Goal: Use online tool/utility

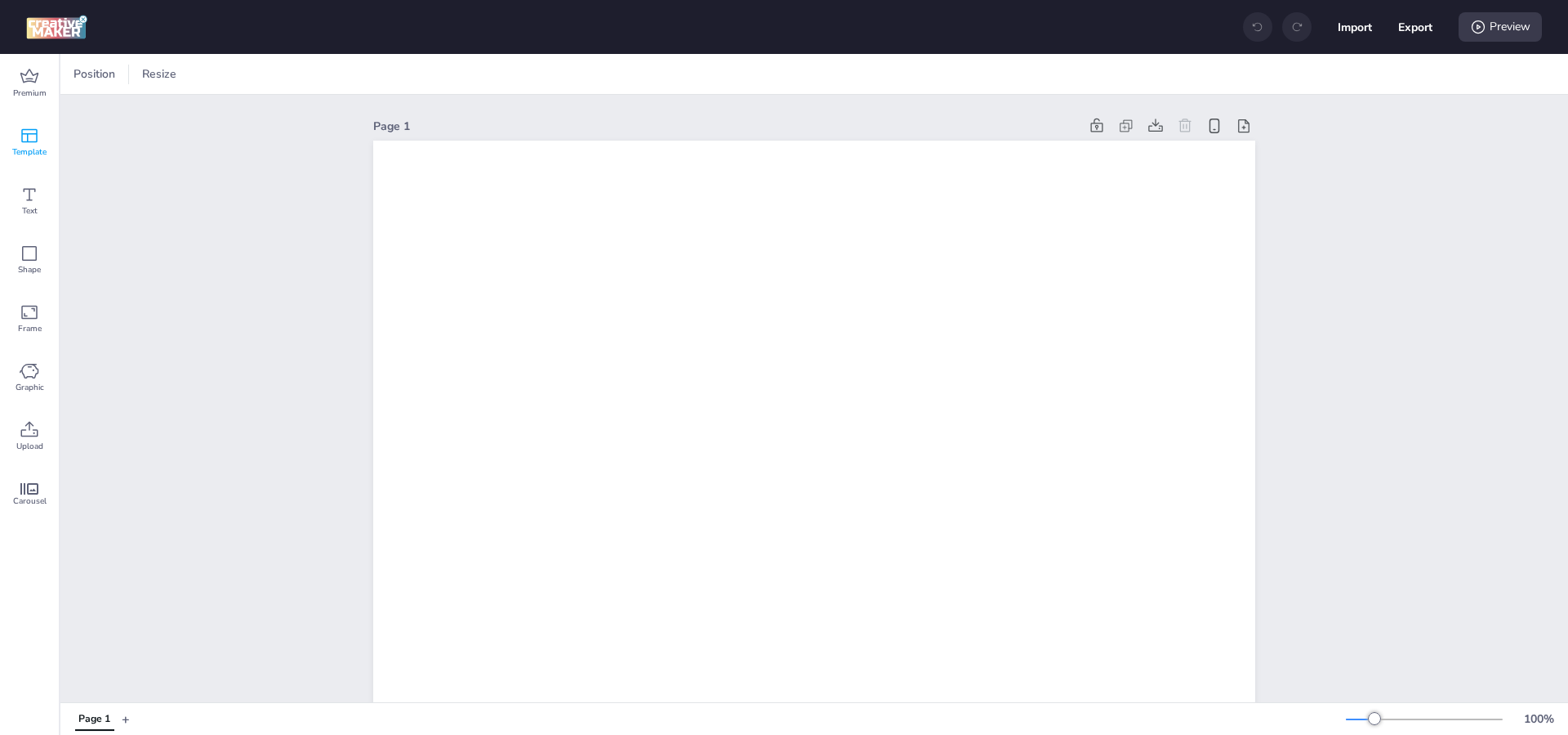
click at [27, 123] on div "Template" at bounding box center [29, 142] width 59 height 59
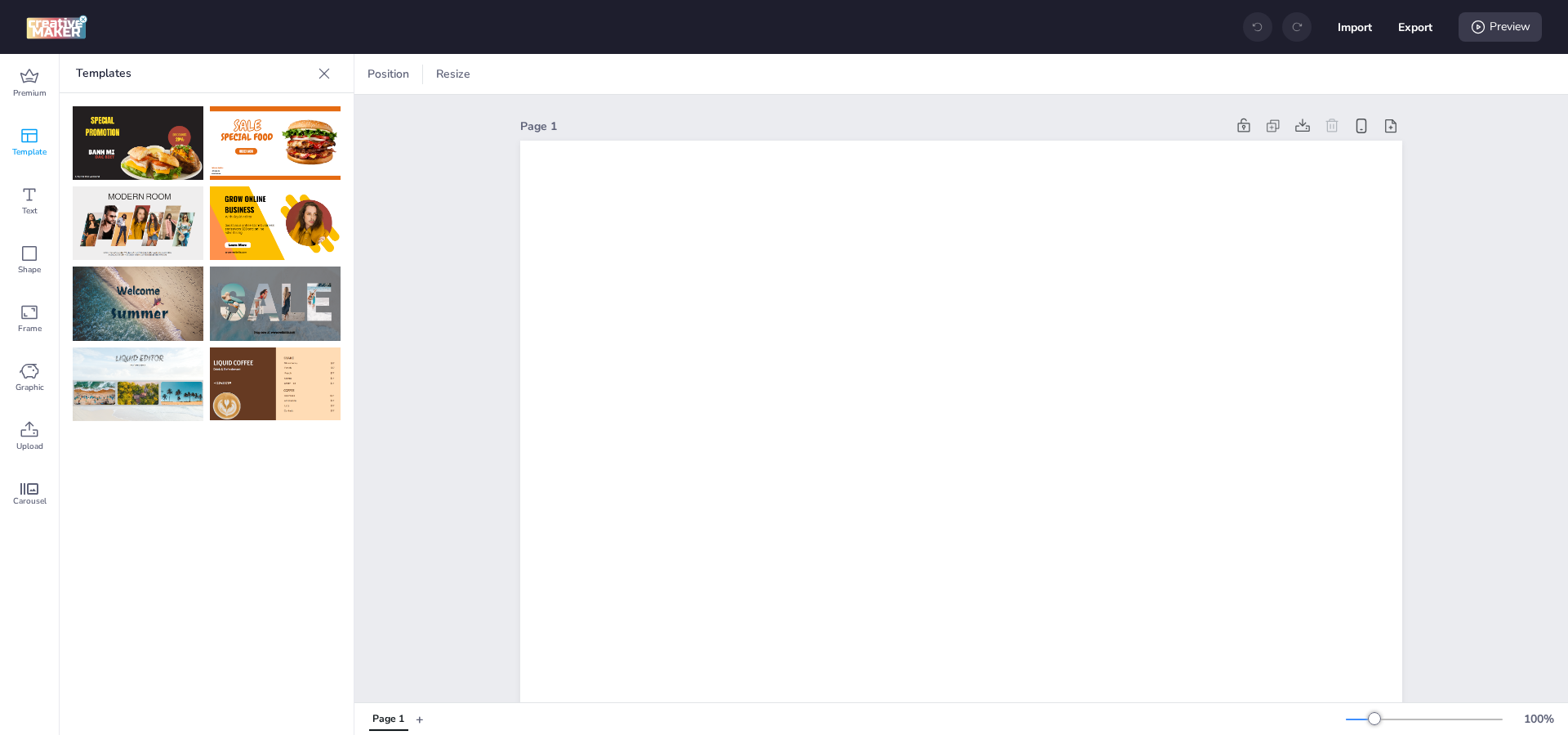
click at [256, 323] on img at bounding box center [275, 303] width 131 height 73
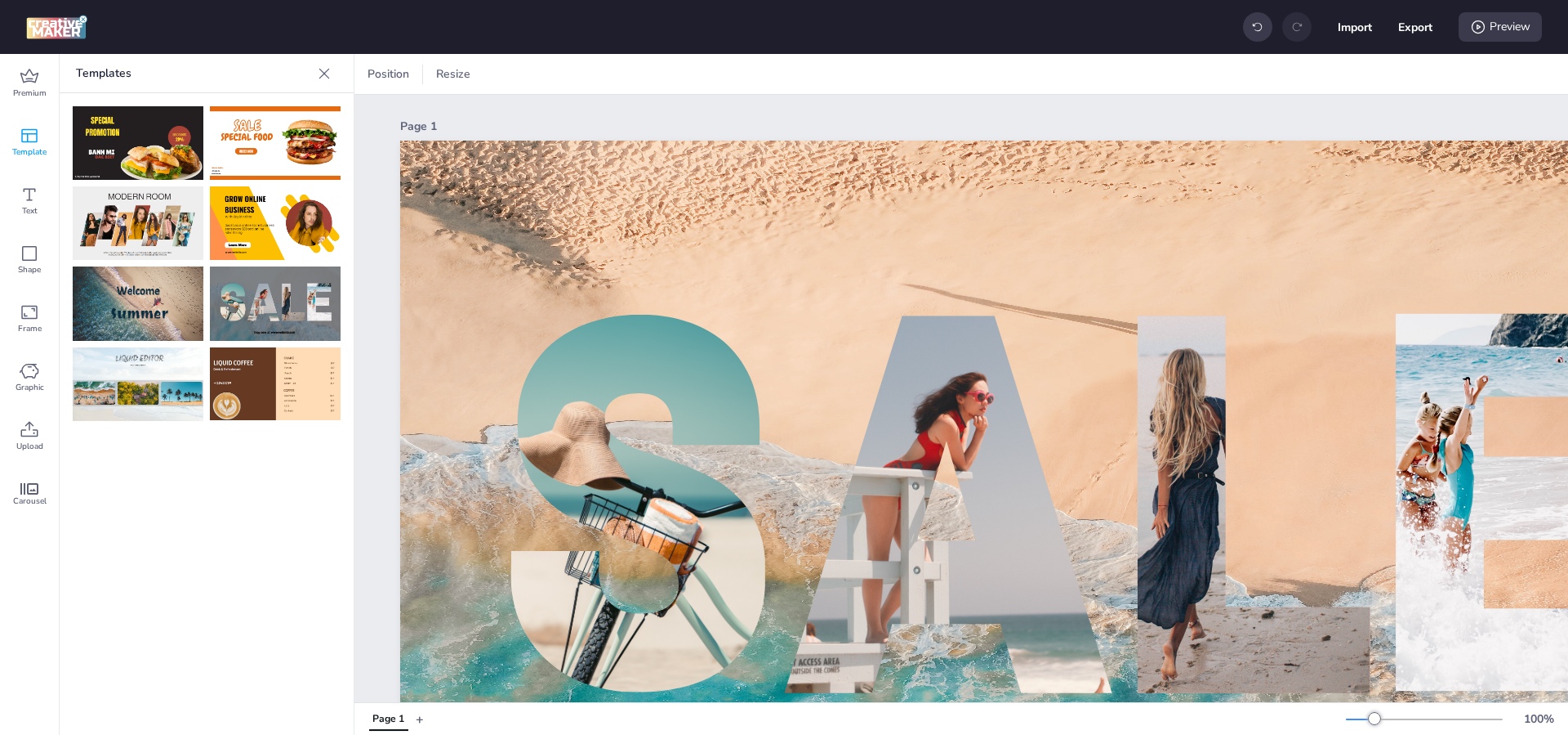
click at [264, 376] on img at bounding box center [275, 384] width 131 height 73
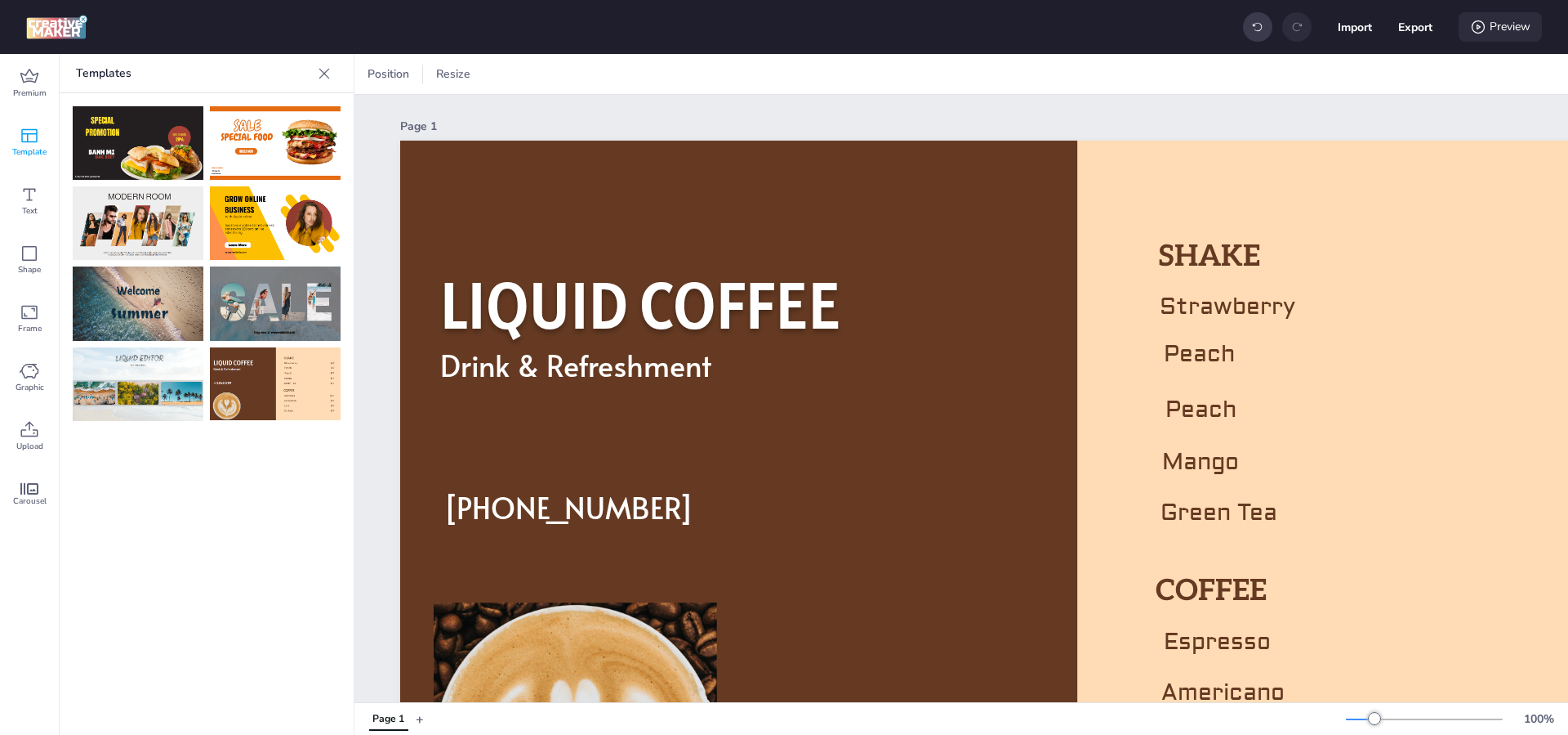
click at [1522, 32] on div "Preview" at bounding box center [1500, 27] width 83 height 29
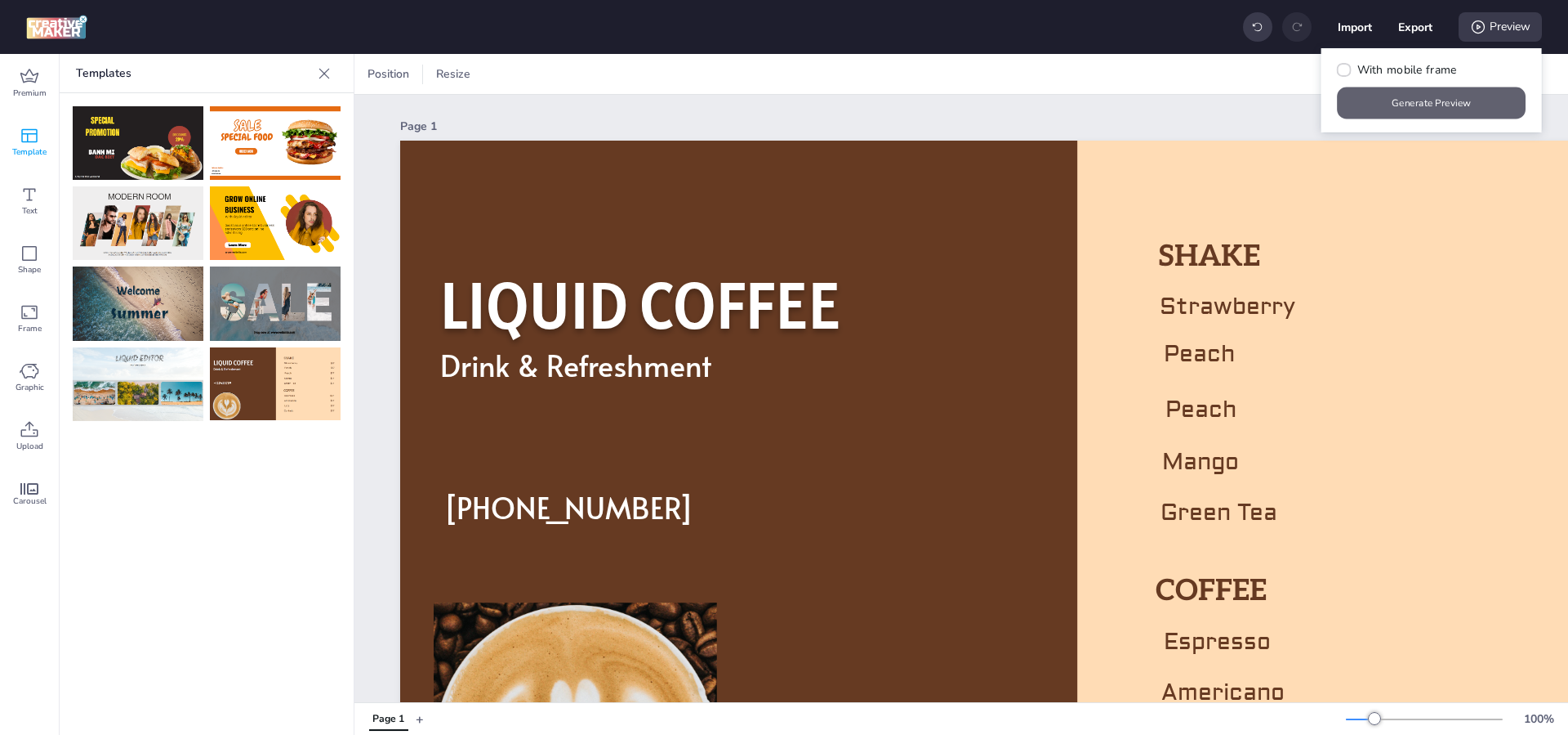
click at [1432, 102] on button "Generate Preview" at bounding box center [1432, 103] width 189 height 32
click at [1385, 97] on button "Generate Preview" at bounding box center [1432, 103] width 189 height 32
click at [1216, 76] on div "Position Resize" at bounding box center [961, 74] width 1214 height 40
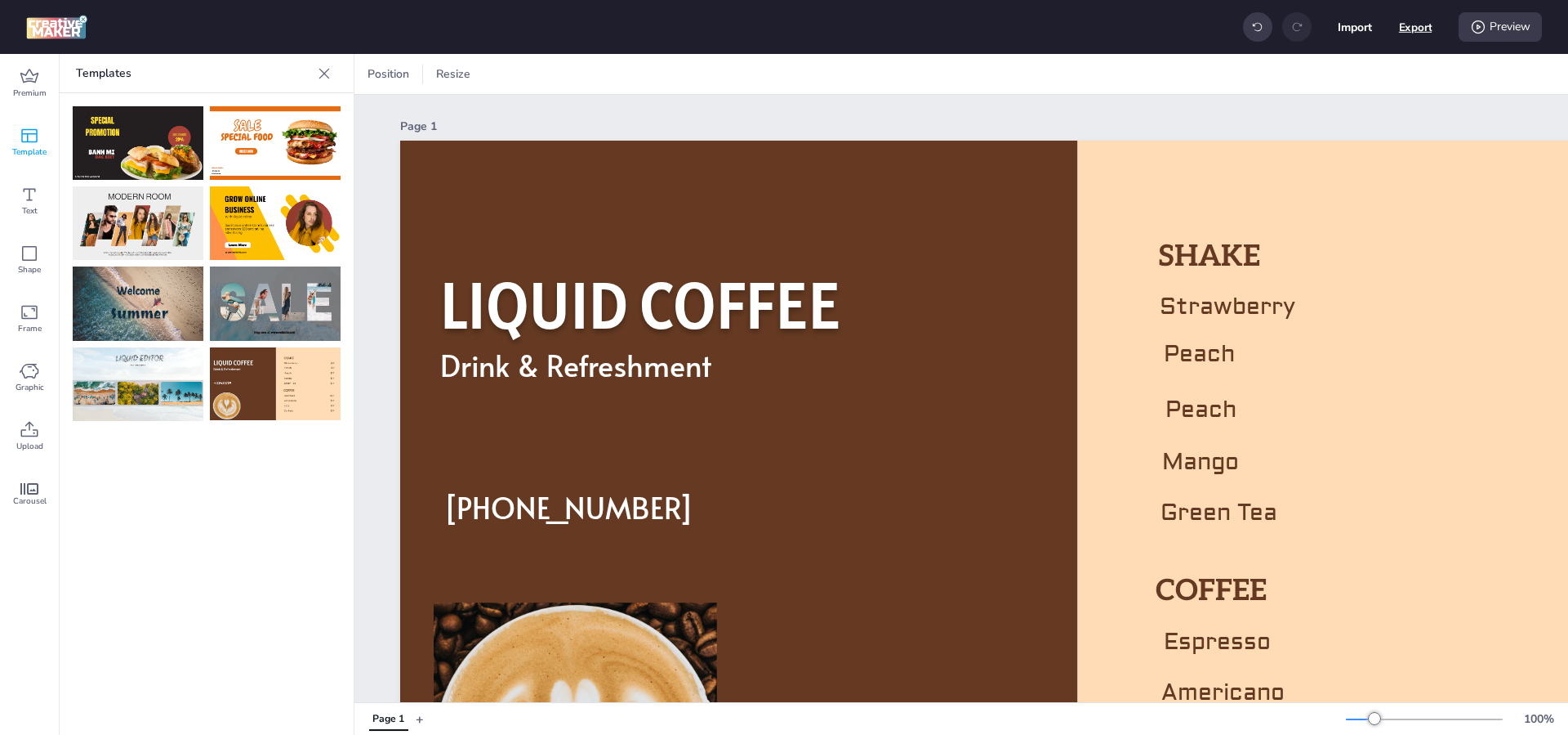
click at [1421, 27] on button "Export" at bounding box center [1416, 27] width 34 height 34
select select "html"
click at [1479, 91] on div "Position Resize" at bounding box center [961, 74] width 1214 height 40
click at [1487, 35] on div "Preview" at bounding box center [1500, 27] width 83 height 29
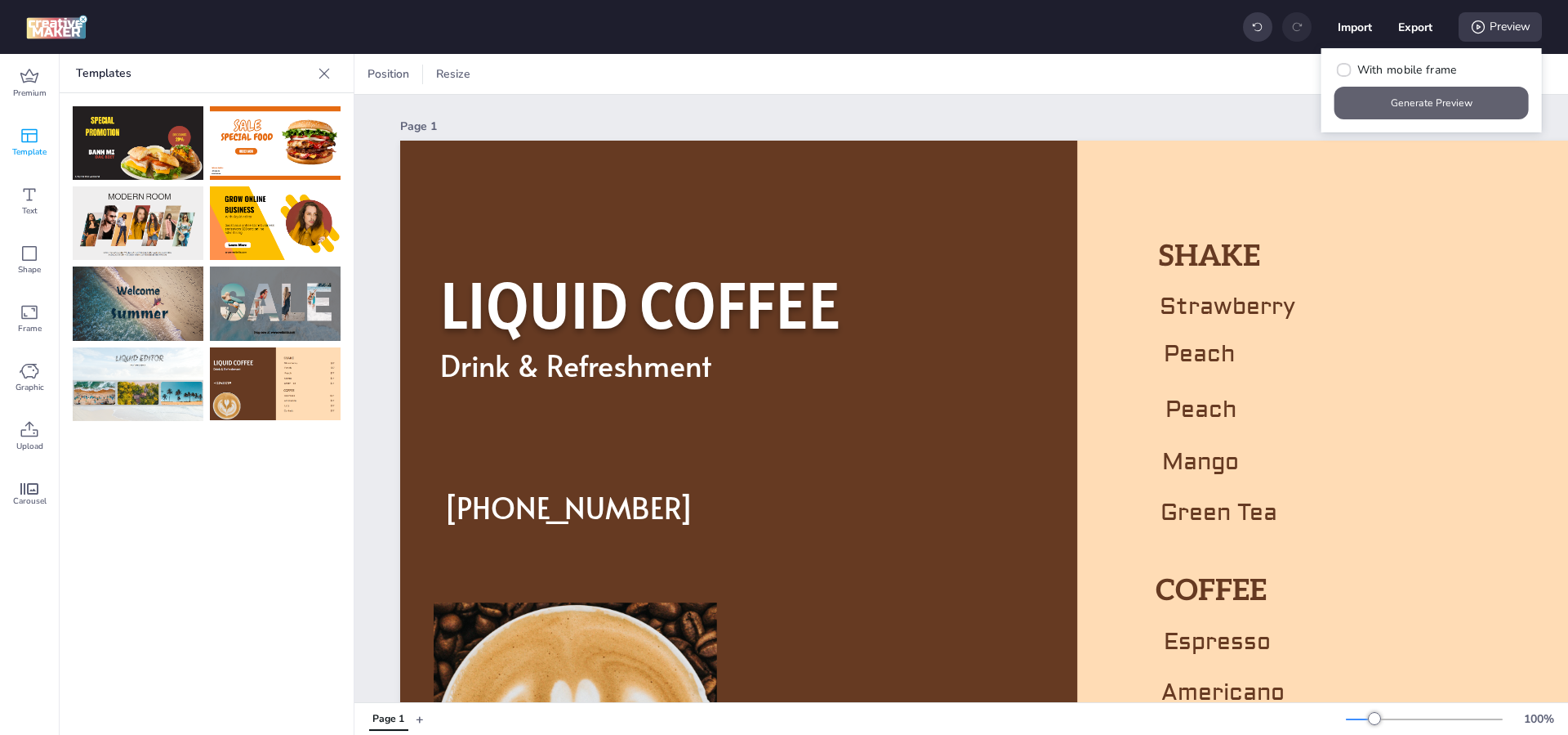
click at [1444, 107] on button "Generate Preview" at bounding box center [1432, 104] width 194 height 33
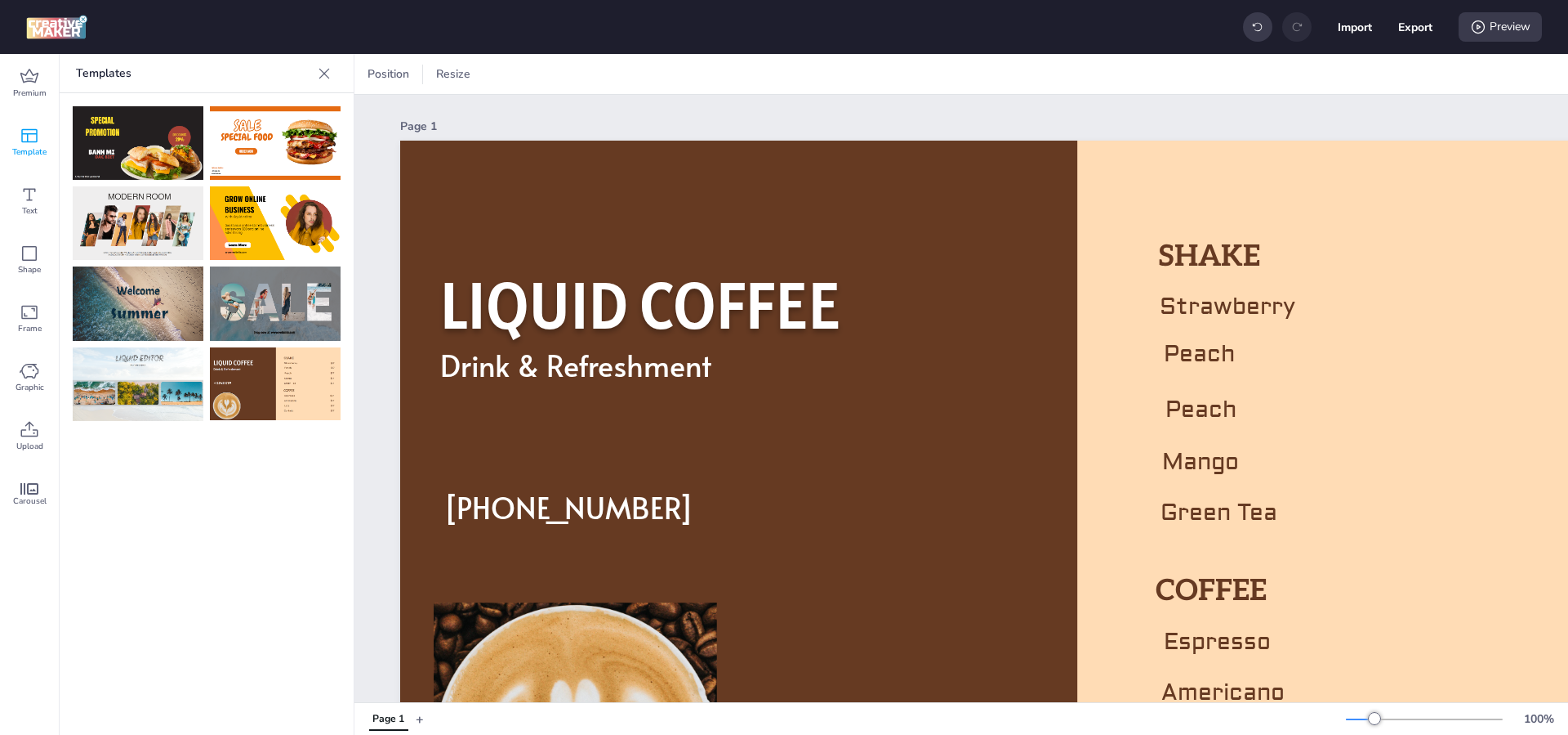
click at [32, 135] on icon at bounding box center [28, 135] width 19 height 19
click at [32, 76] on icon at bounding box center [28, 76] width 19 height 19
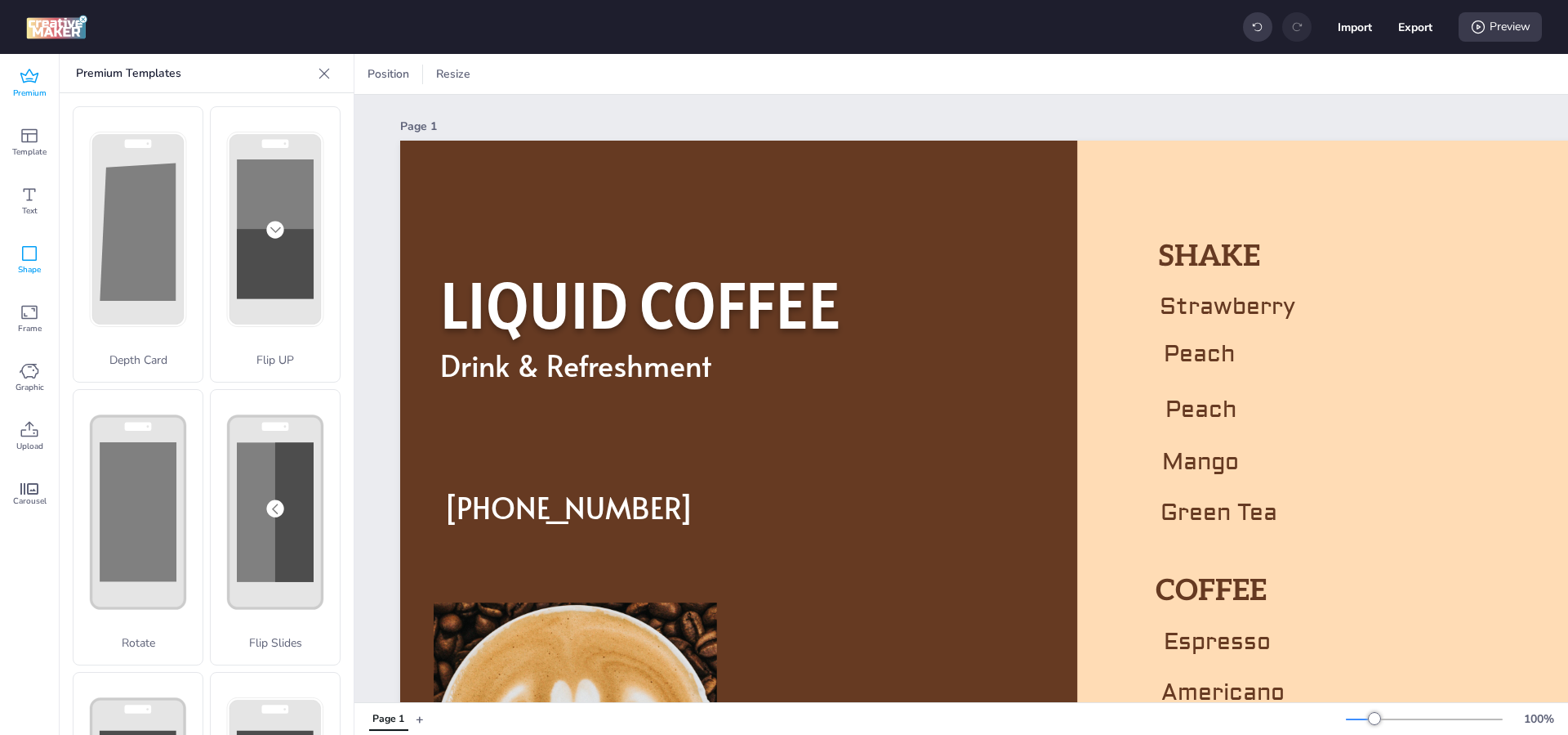
click at [17, 255] on div "Shape" at bounding box center [29, 260] width 59 height 59
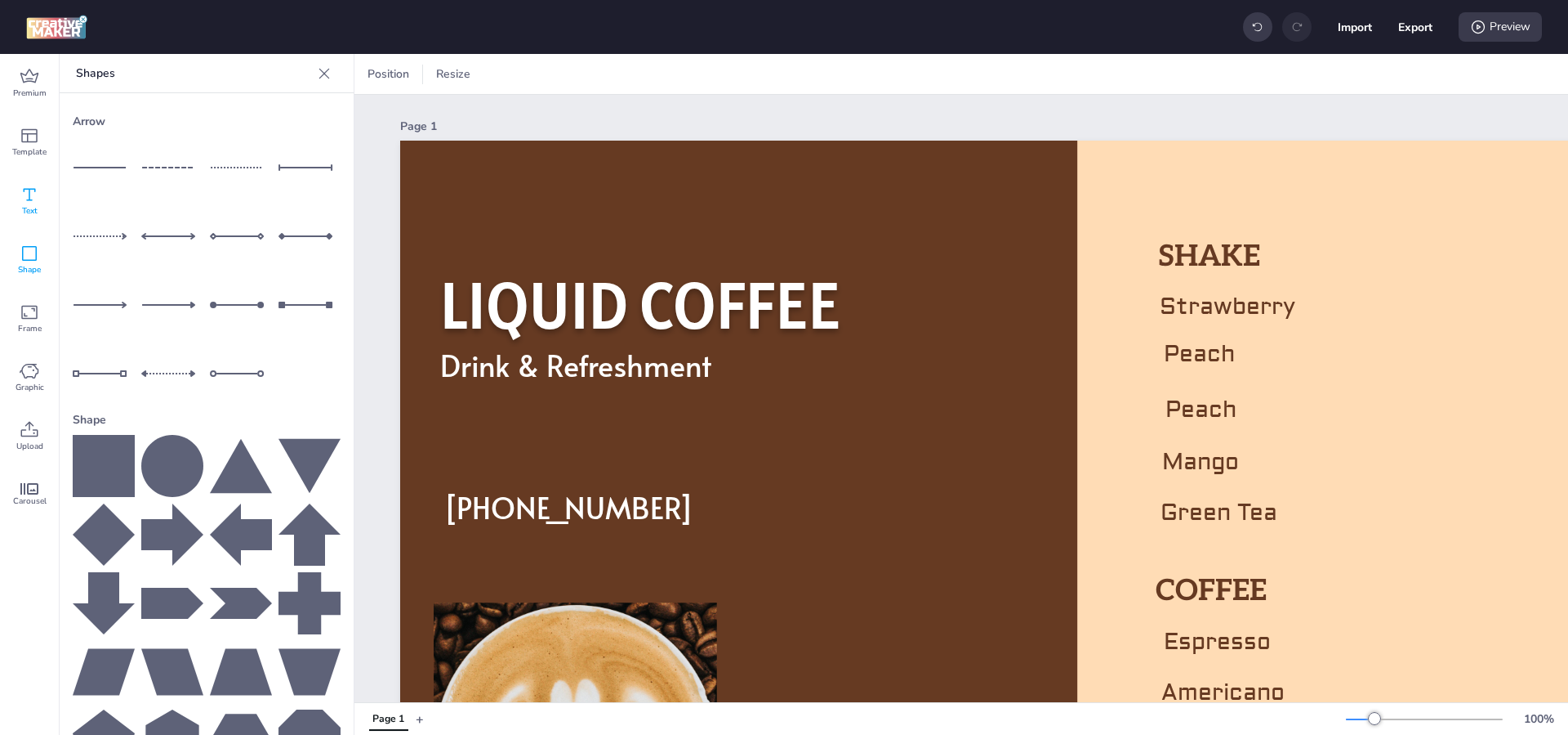
click at [17, 206] on div "Text" at bounding box center [29, 201] width 59 height 59
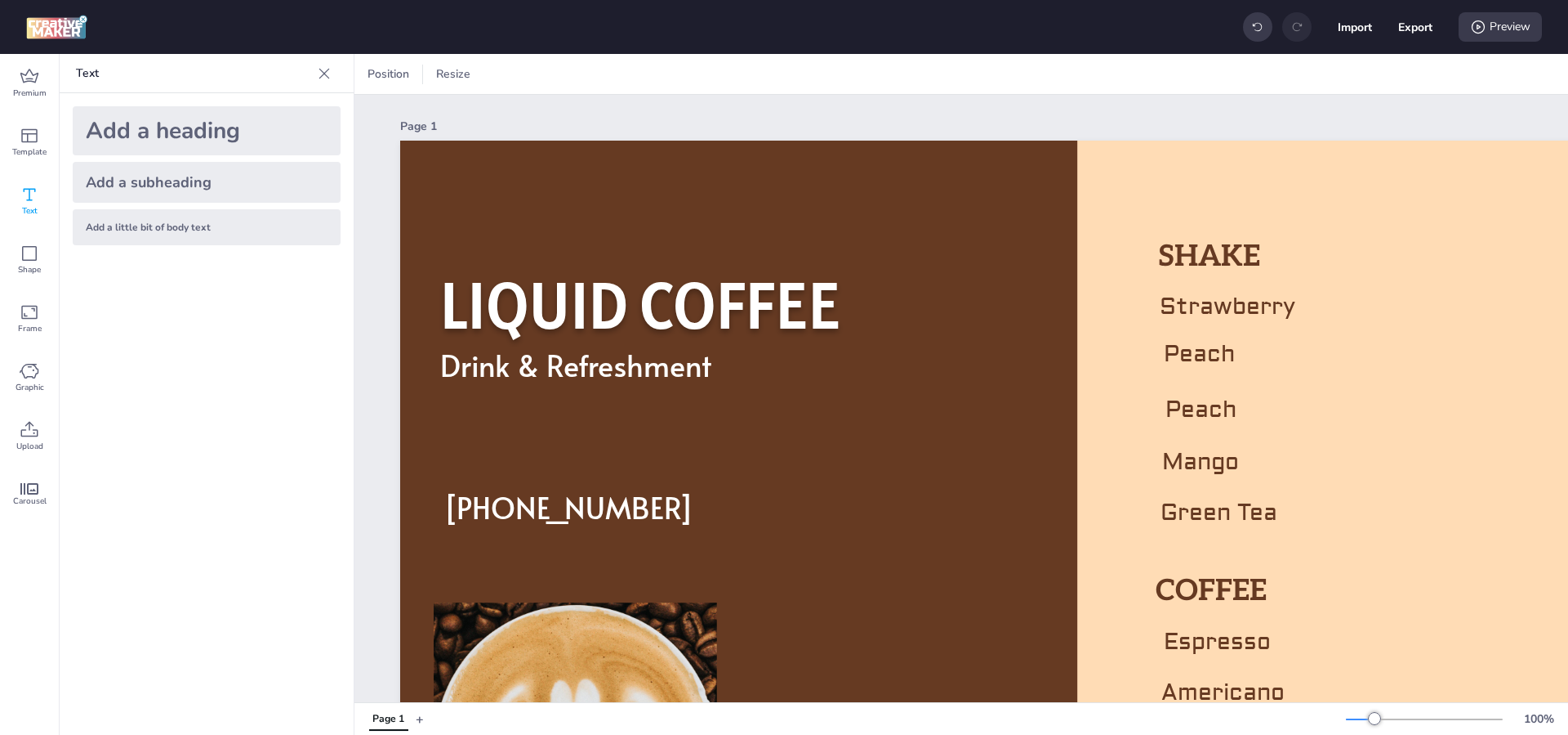
click at [52, 49] on div "Import Export Preview" at bounding box center [784, 27] width 1568 height 54
click at [53, 21] on img at bounding box center [57, 27] width 61 height 25
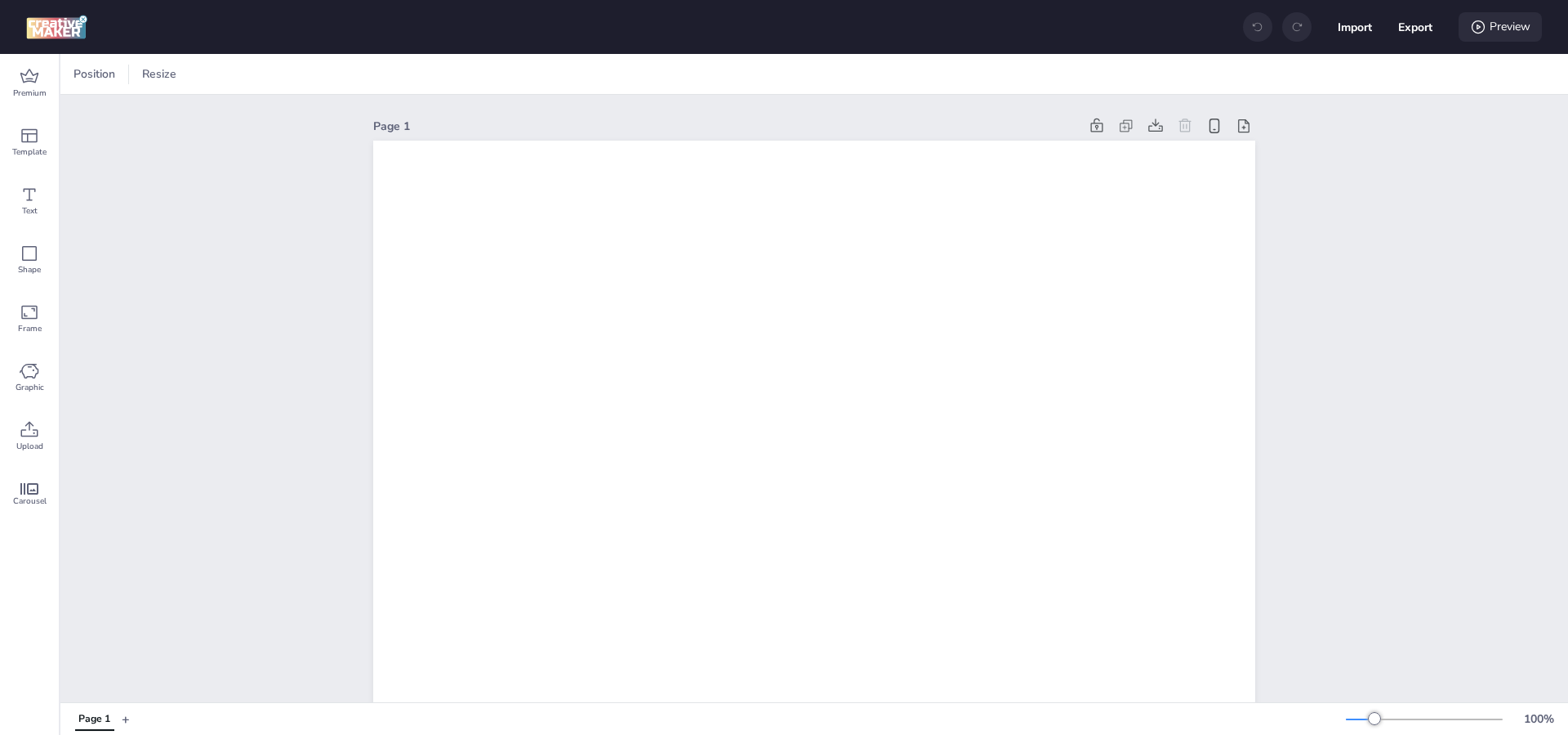
click at [1503, 26] on div "Preview" at bounding box center [1500, 27] width 83 height 29
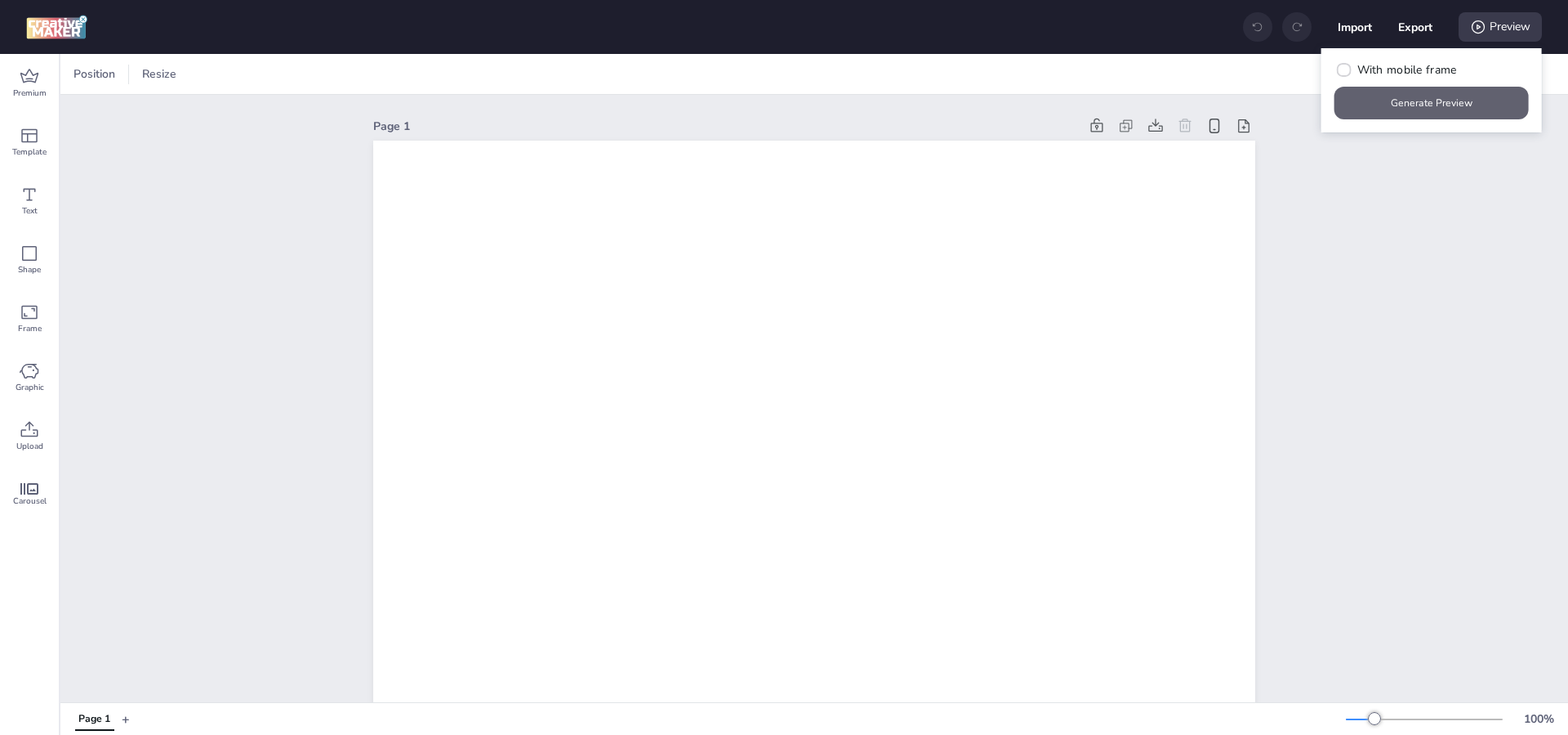
click at [1416, 97] on button "Generate Preview" at bounding box center [1432, 104] width 194 height 33
